Goal: Transaction & Acquisition: Purchase product/service

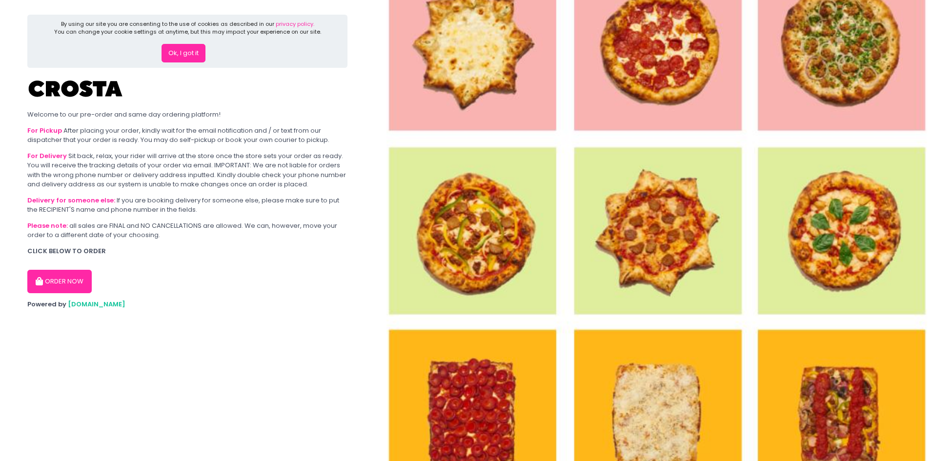
click at [188, 58] on button "Ok, I got it" at bounding box center [183, 53] width 44 height 19
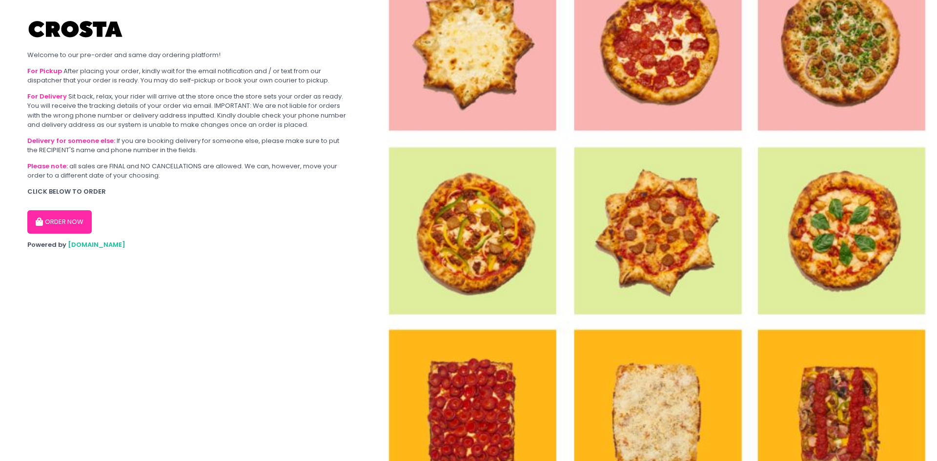
click at [83, 215] on button "ORDER NOW" at bounding box center [59, 221] width 64 height 23
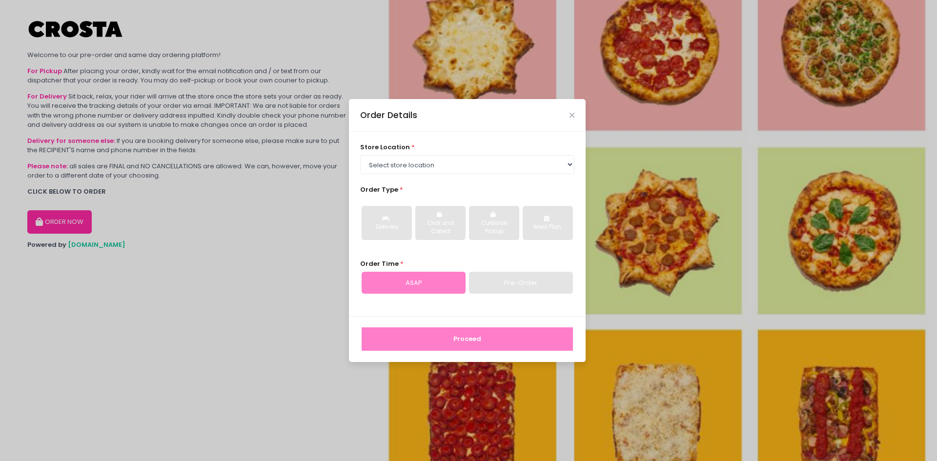
click at [500, 179] on div "store location * Select store location [PERSON_NAME] Pizza - [PERSON_NAME] Pizz…" at bounding box center [467, 224] width 237 height 184
click at [495, 169] on select "Select store location [PERSON_NAME] Pizza - [PERSON_NAME] Pizza - [GEOGRAPHIC_D…" at bounding box center [467, 164] width 215 height 19
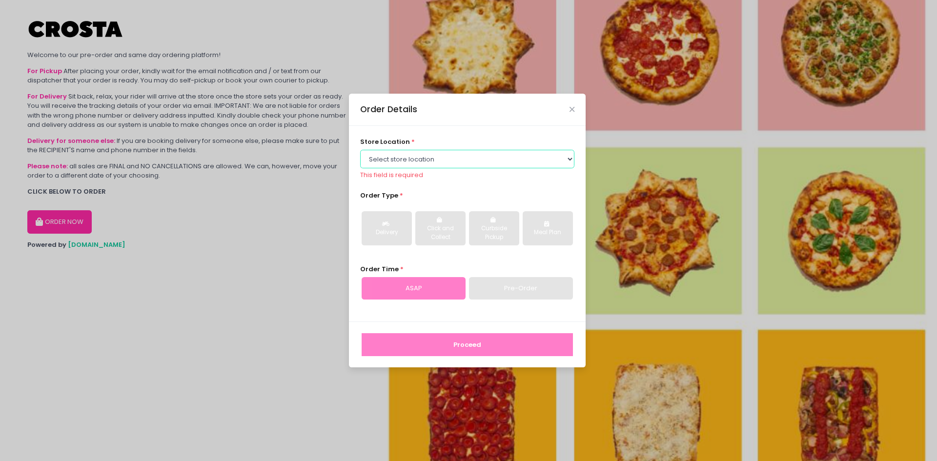
click at [417, 160] on select "Select store location [PERSON_NAME] Pizza - [PERSON_NAME] Pizza - [GEOGRAPHIC_D…" at bounding box center [467, 159] width 215 height 19
click at [360, 150] on select "Select store location [PERSON_NAME] Pizza - [PERSON_NAME] Pizza - [GEOGRAPHIC_D…" at bounding box center [467, 159] width 215 height 19
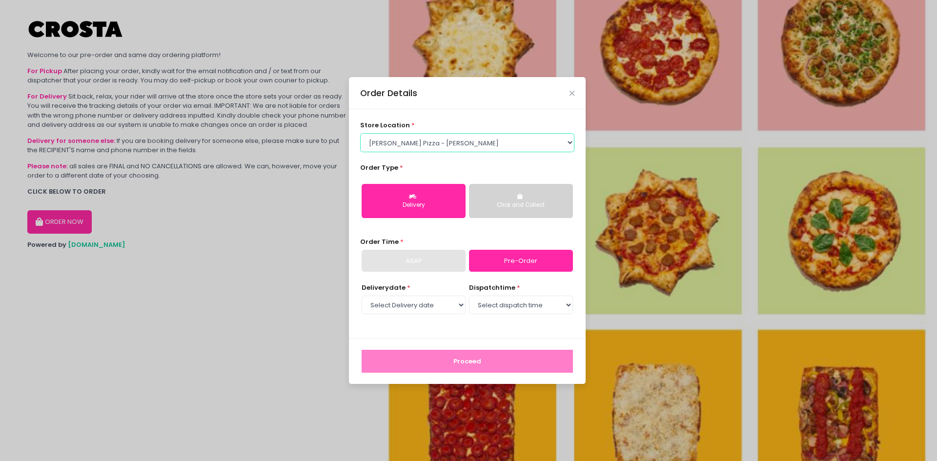
click at [421, 147] on select "Select store location [PERSON_NAME] Pizza - [PERSON_NAME] Pizza - [GEOGRAPHIC_D…" at bounding box center [467, 142] width 215 height 19
click at [360, 133] on select "Select store location [PERSON_NAME] Pizza - [PERSON_NAME] Pizza - [GEOGRAPHIC_D…" at bounding box center [467, 142] width 215 height 19
click at [512, 139] on select "Select store location [PERSON_NAME] Pizza - [PERSON_NAME] Pizza - [GEOGRAPHIC_D…" at bounding box center [467, 142] width 215 height 19
click at [464, 139] on select "Select store location [PERSON_NAME] Pizza - [PERSON_NAME] Pizza - [GEOGRAPHIC_D…" at bounding box center [467, 142] width 215 height 19
select select "5fabb2e53664a8677beaeb89"
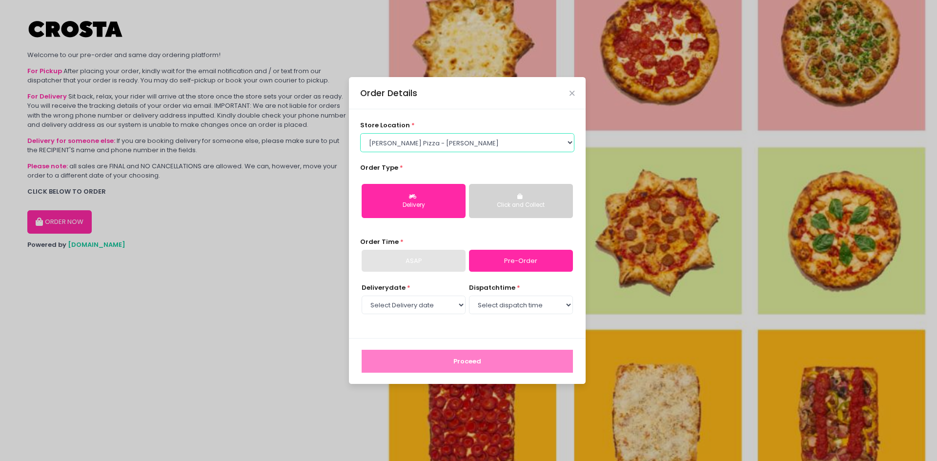
click at [360, 133] on select "Select store location [PERSON_NAME] Pizza - [PERSON_NAME] Pizza - [GEOGRAPHIC_D…" at bounding box center [467, 142] width 215 height 19
click at [428, 307] on select "Select Delivery date [DATE] [DATE] [DATE] [DATE] [DATE] [DATE]" at bounding box center [414, 305] width 104 height 19
select select "[DATE]"
click at [362, 296] on select "Select Delivery date [DATE] [DATE] [DATE] [DATE] [DATE] [DATE]" at bounding box center [414, 305] width 104 height 19
drag, startPoint x: 461, startPoint y: 313, endPoint x: 504, endPoint y: 300, distance: 45.4
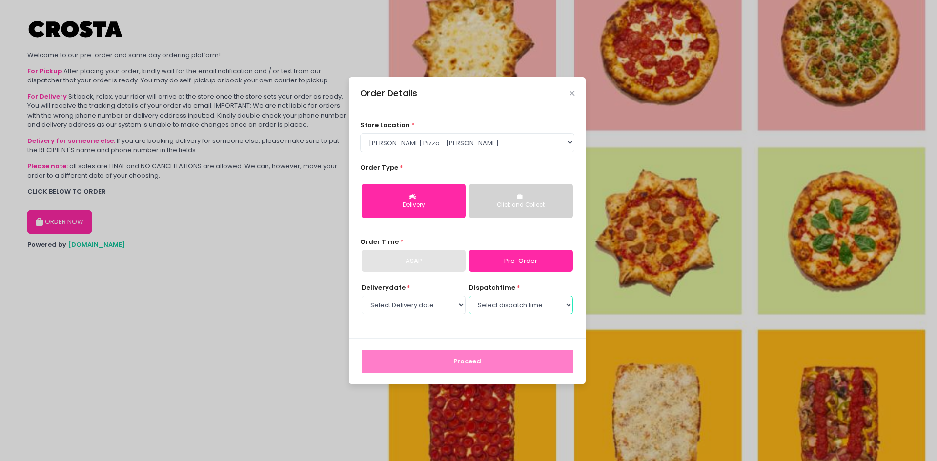
click at [504, 300] on select "Select dispatch time 12:00 PM - 12:30 PM 12:30 PM - 01:00 PM 01:00 PM - 01:30 P…" at bounding box center [521, 305] width 104 height 19
select select "20:30"
click at [469, 296] on select "Select dispatch time 12:00 PM - 12:30 PM 12:30 PM - 01:00 PM 01:00 PM - 01:30 P…" at bounding box center [521, 305] width 104 height 19
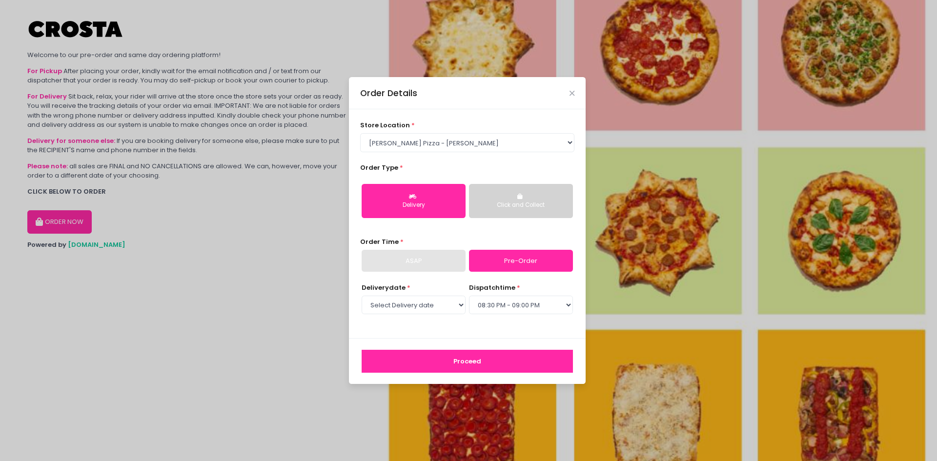
click at [486, 358] on button "Proceed" at bounding box center [467, 361] width 211 height 23
